Goal: Find specific page/section: Find specific page/section

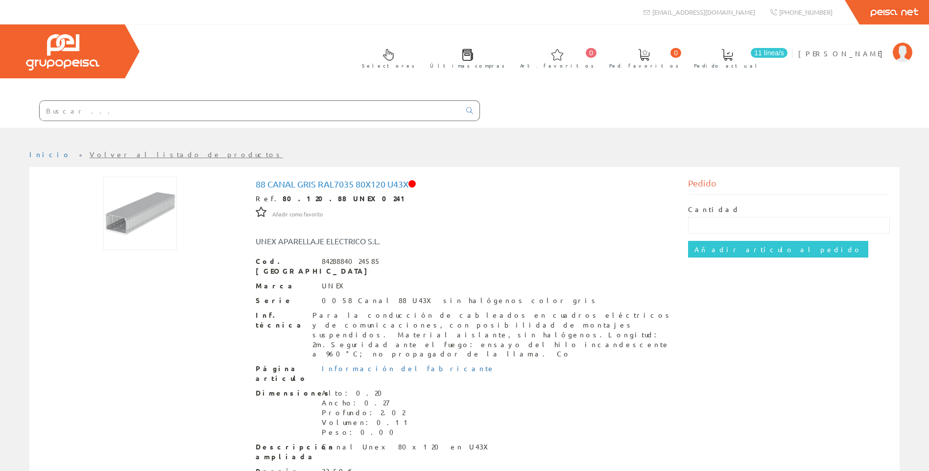
scroll to position [62, 0]
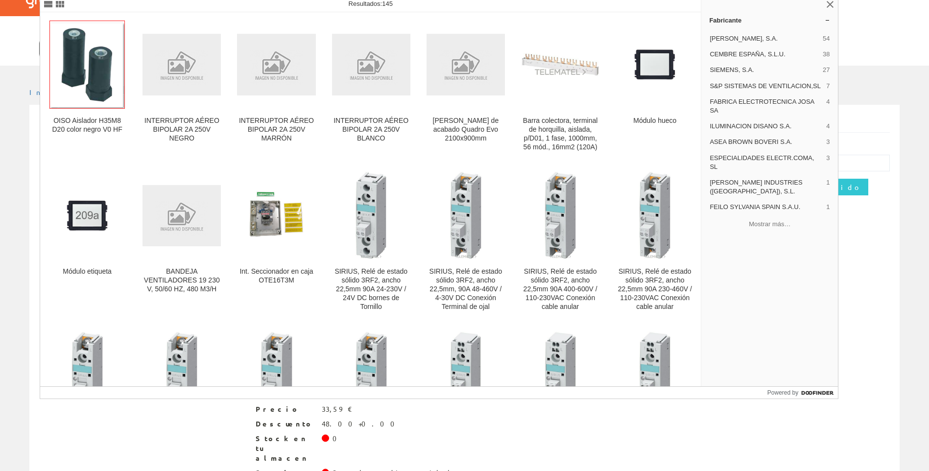
type input "2190110"
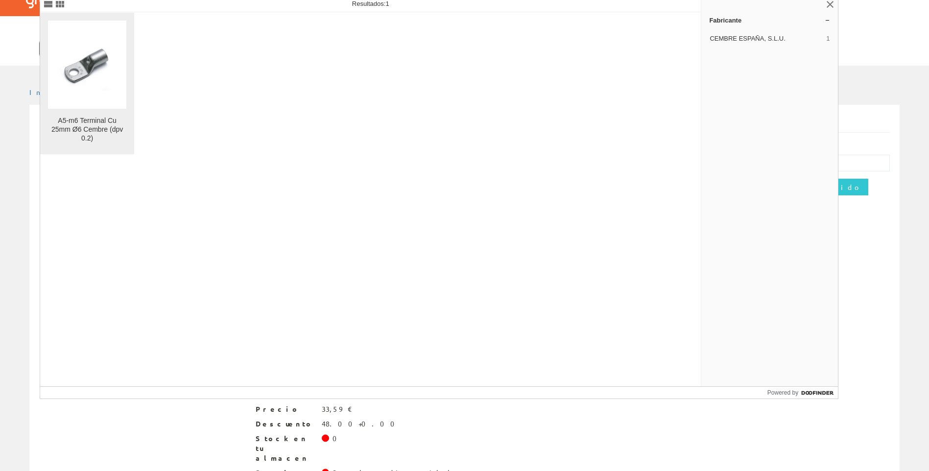
click at [66, 70] on img at bounding box center [87, 64] width 78 height 59
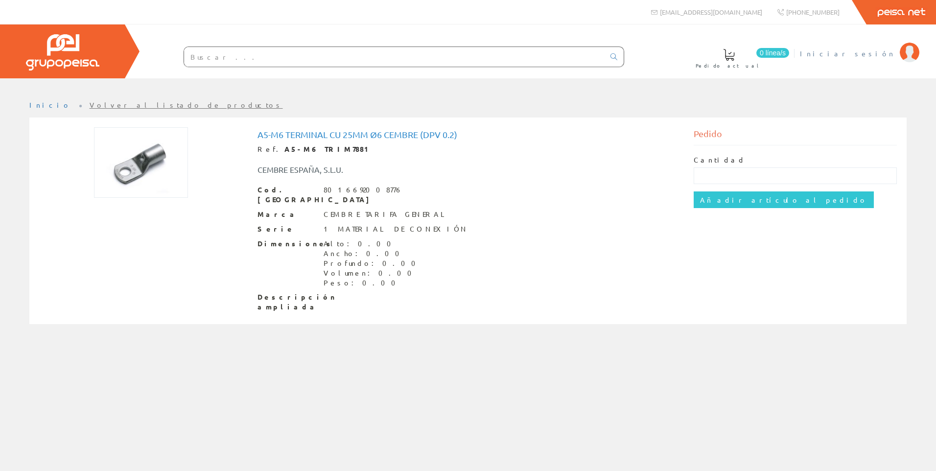
click at [877, 53] on span "Iniciar sesión" at bounding box center [847, 53] width 95 height 10
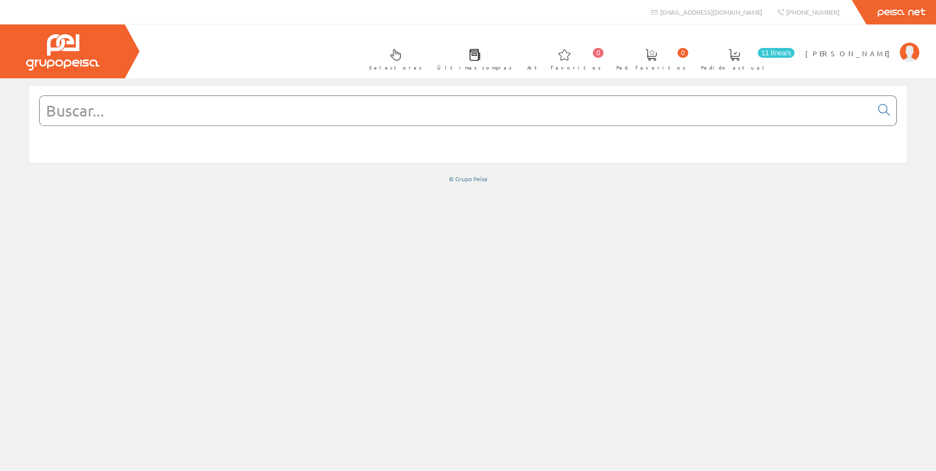
click at [143, 106] on input "text" at bounding box center [456, 110] width 833 height 29
click at [72, 108] on input "text" at bounding box center [456, 110] width 833 height 29
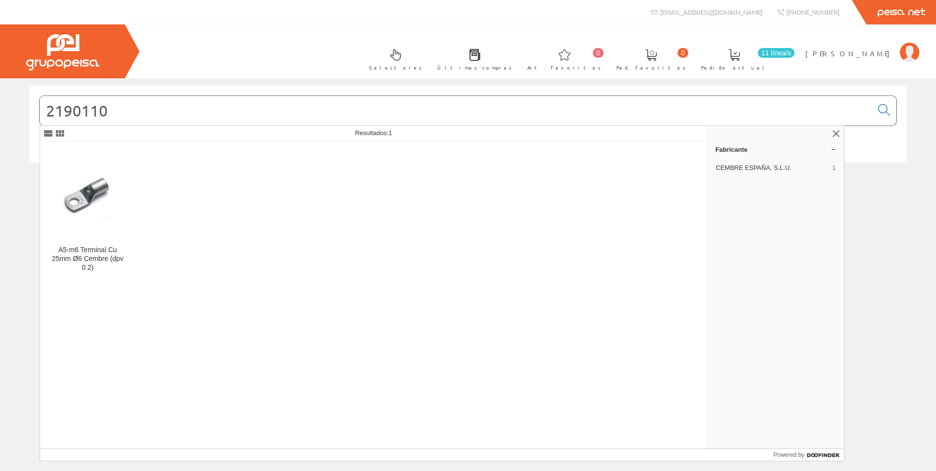
type input "2190110"
click at [68, 163] on figure at bounding box center [87, 194] width 79 height 88
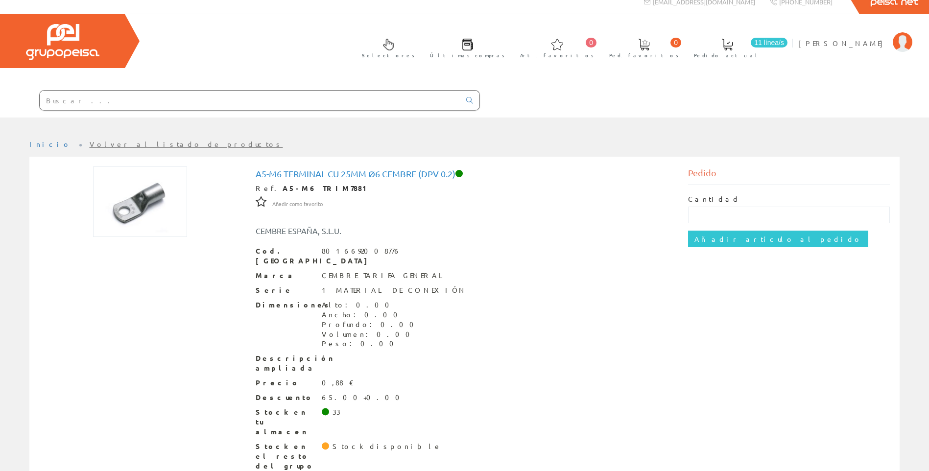
scroll to position [13, 0]
